Goal: Information Seeking & Learning: Learn about a topic

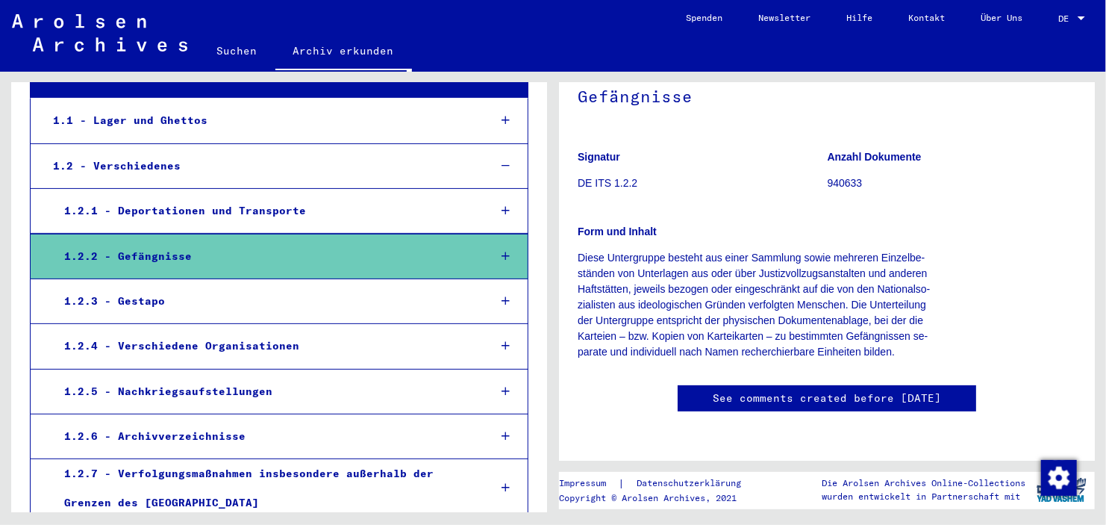
scroll to position [154, 0]
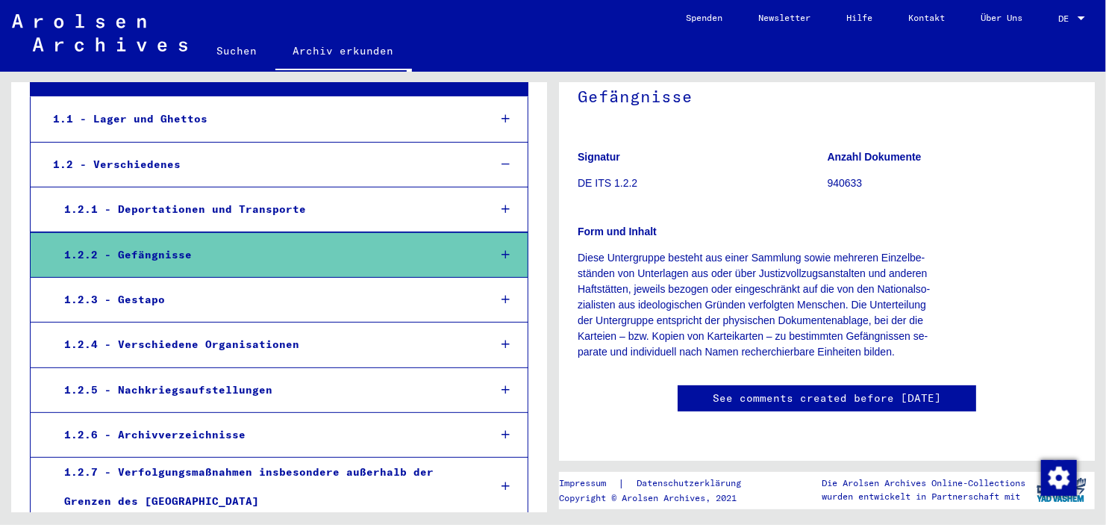
click at [496, 267] on div at bounding box center [505, 255] width 43 height 44
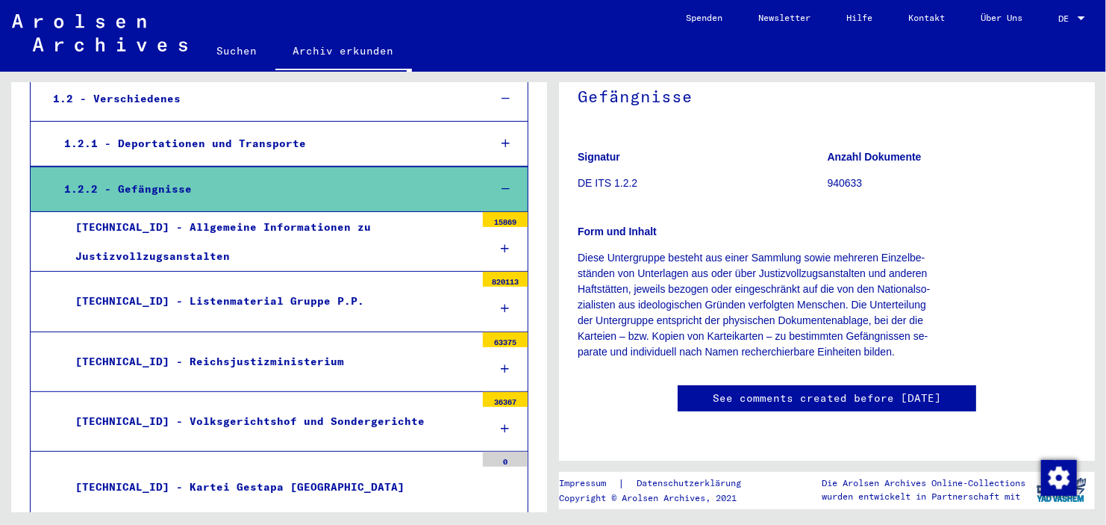
scroll to position [223, 0]
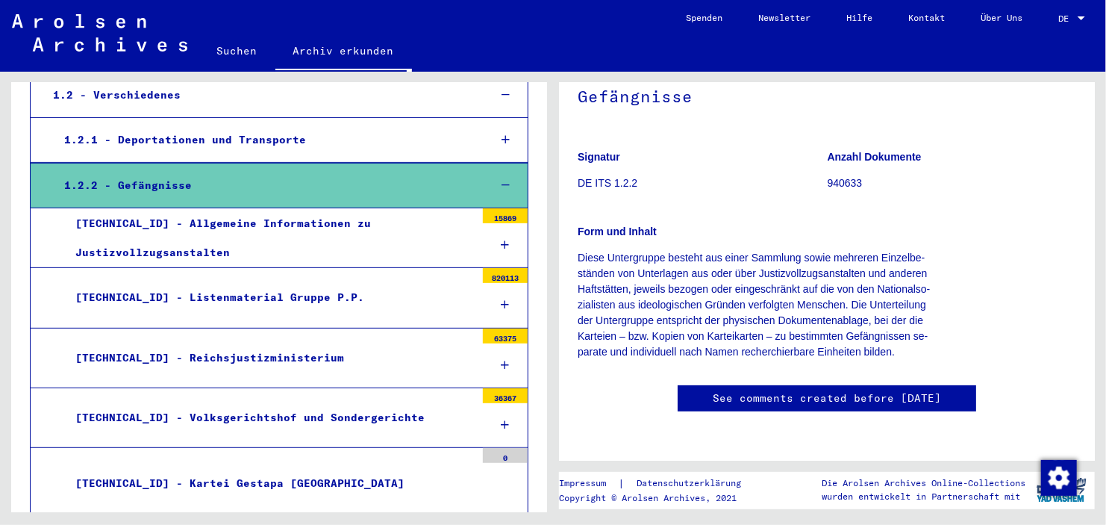
click at [383, 239] on div "[TECHNICAL_ID] - Allgemeine Informationen zu Justizvollzugsanstalten" at bounding box center [269, 238] width 411 height 58
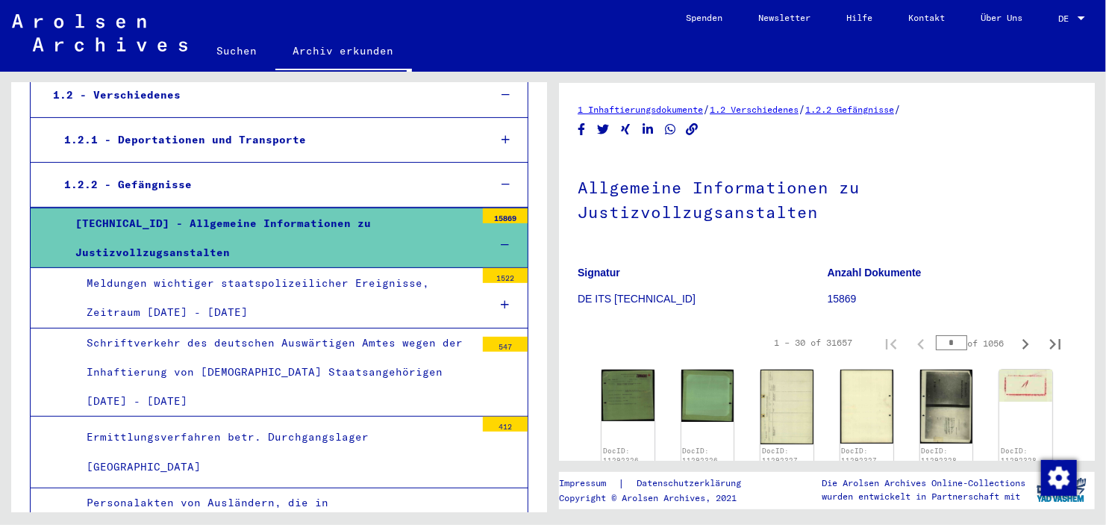
click at [382, 310] on div "Meldungen wichtiger staatspolizeilicher Ereignisse, Zeitraum [DATE] - [DATE]" at bounding box center [275, 298] width 400 height 58
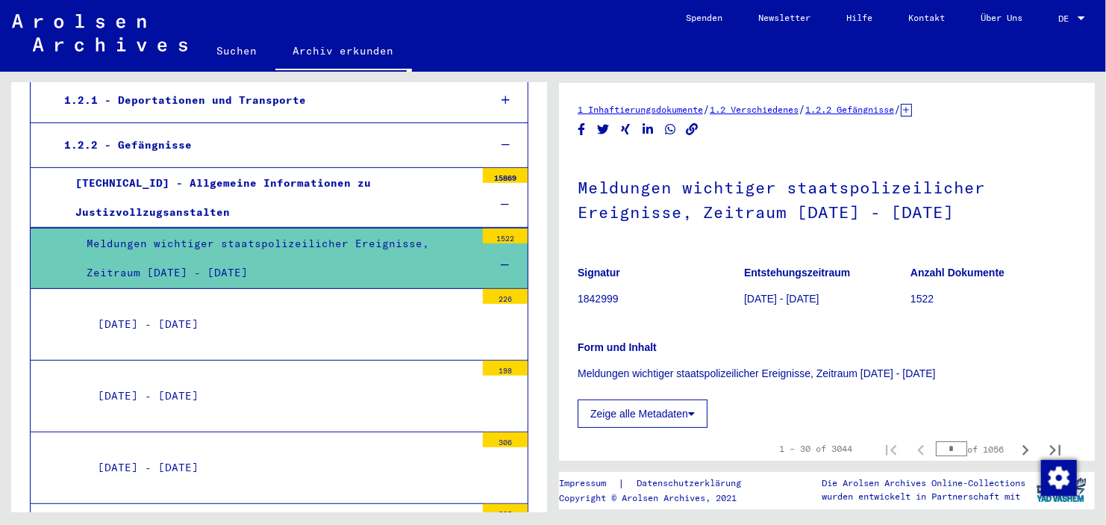
scroll to position [263, 0]
click at [366, 299] on mat-tree-node "[DATE] - [DATE] 226" at bounding box center [279, 325] width 499 height 72
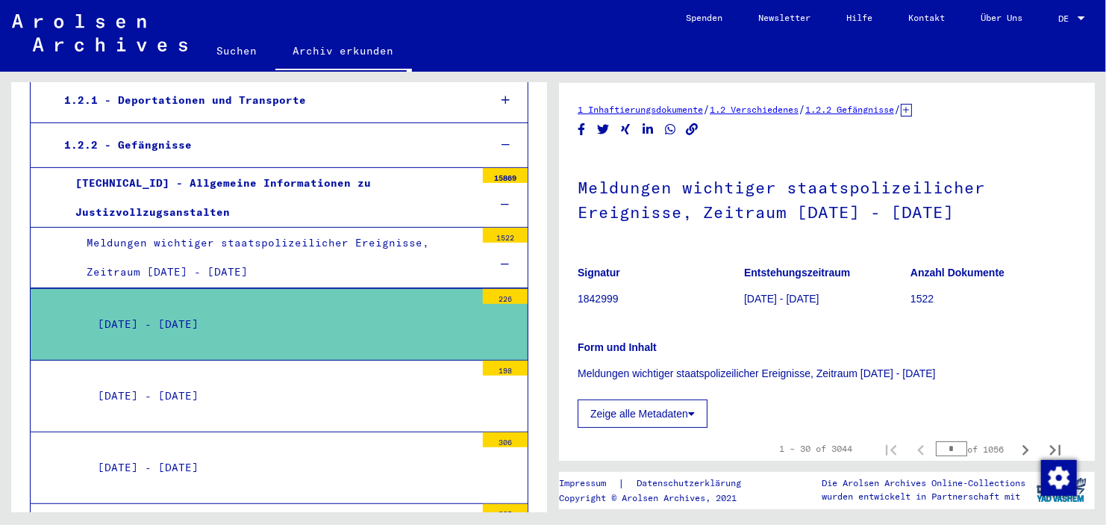
click at [381, 310] on div "[DATE] - [DATE]" at bounding box center [281, 324] width 389 height 29
